Goal: Information Seeking & Learning: Learn about a topic

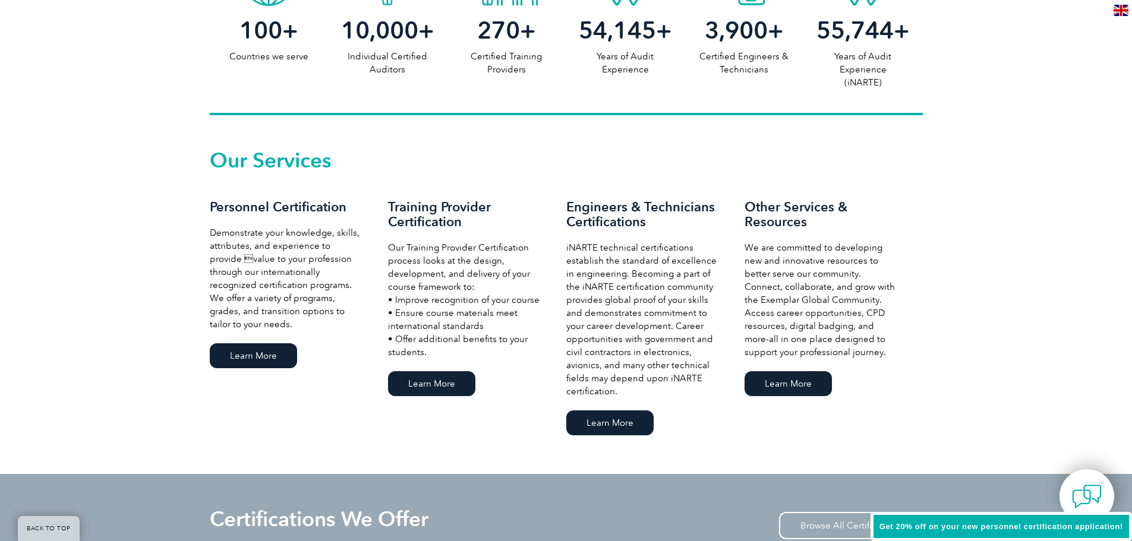
scroll to position [713, 0]
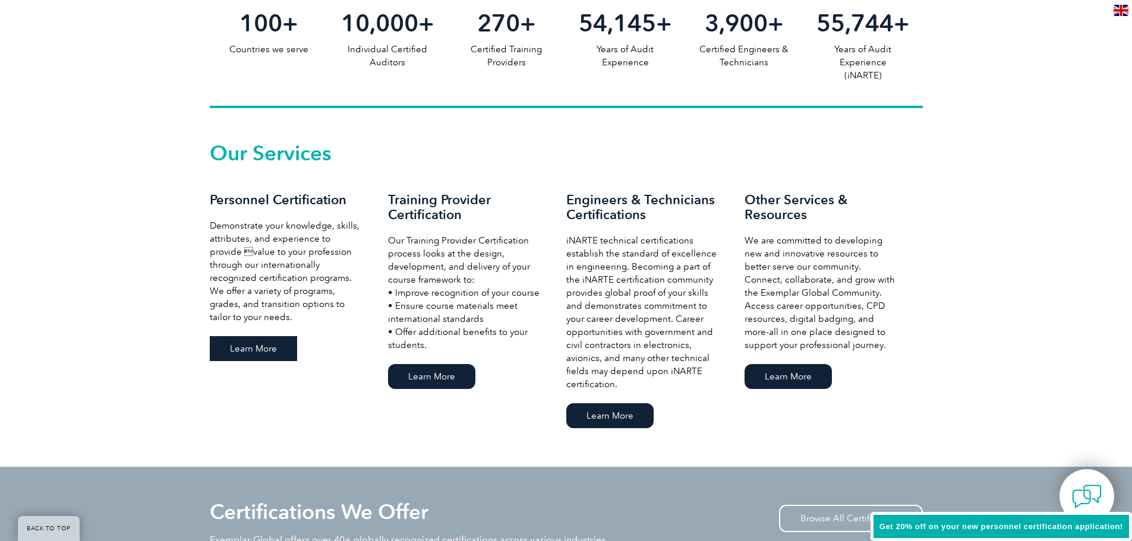
click at [257, 350] on link "Learn More" at bounding box center [253, 348] width 87 height 25
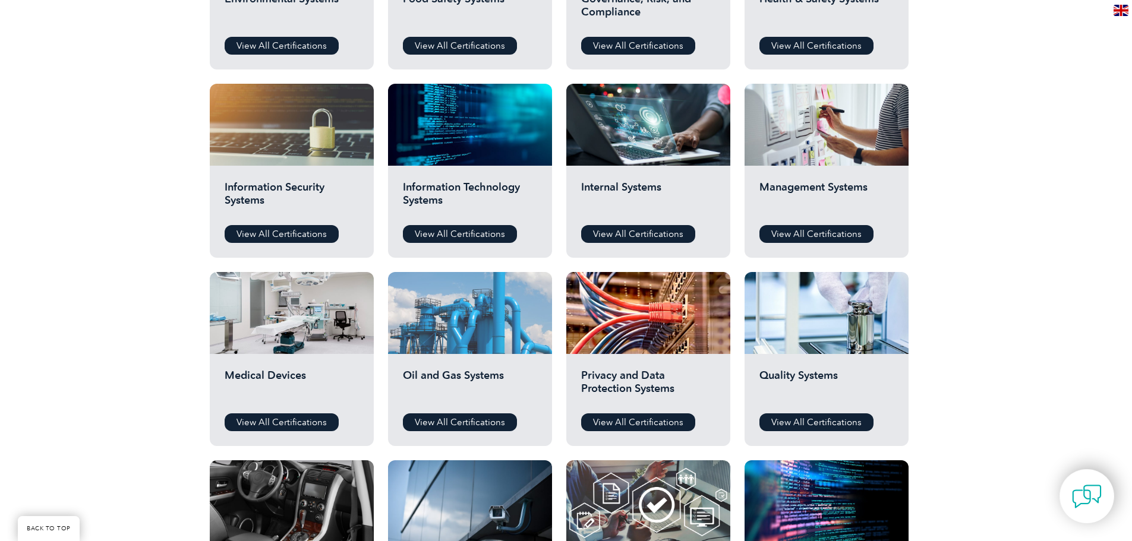
scroll to position [554, 0]
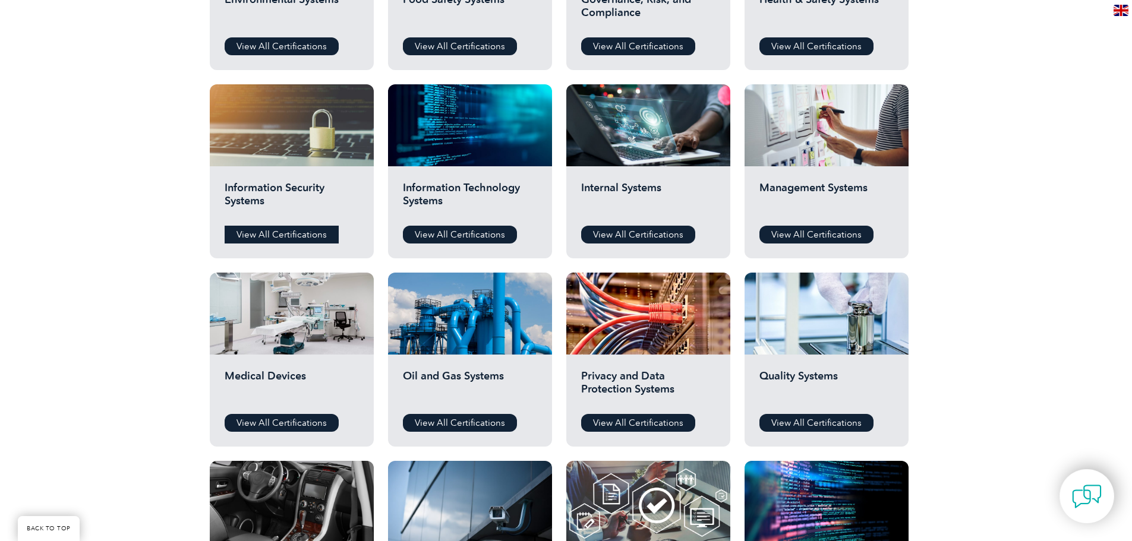
click at [302, 234] on link "View All Certifications" at bounding box center [282, 235] width 114 height 18
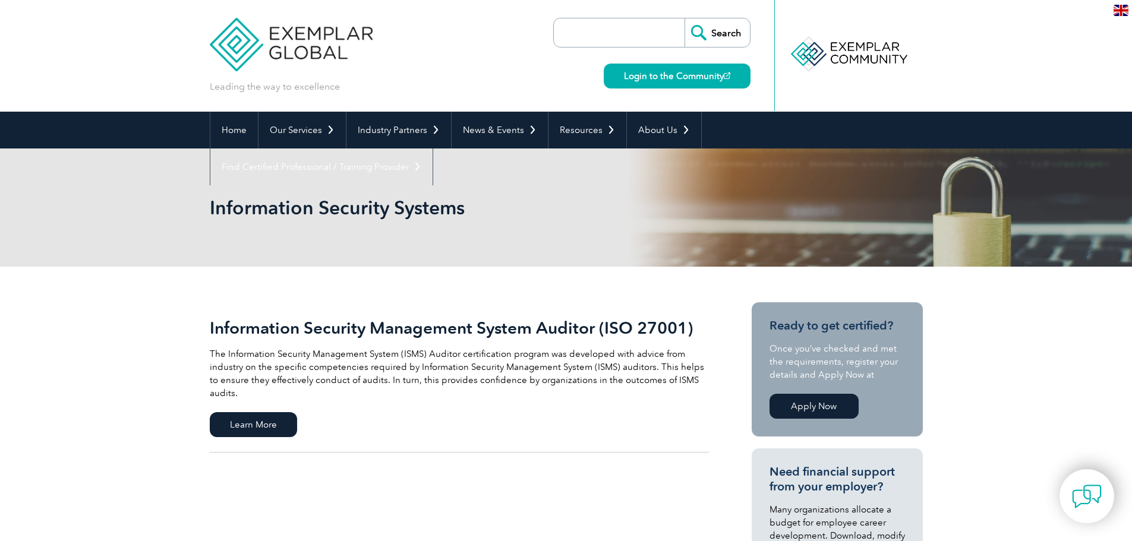
click at [661, 26] on input "search" at bounding box center [622, 32] width 125 height 29
type input "ISO 42001"
click at [738, 29] on input "Search" at bounding box center [716, 32] width 65 height 29
